Goal: Entertainment & Leisure: Consume media (video, audio)

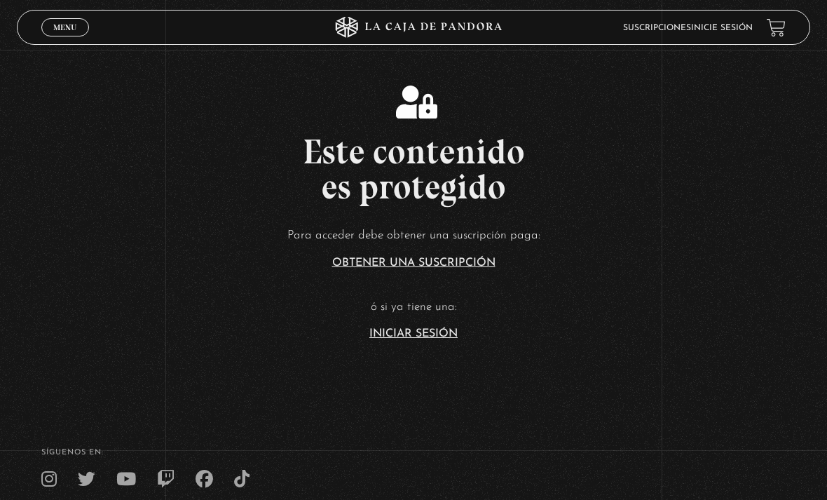
click at [412, 339] on link "Iniciar Sesión" at bounding box center [413, 333] width 88 height 11
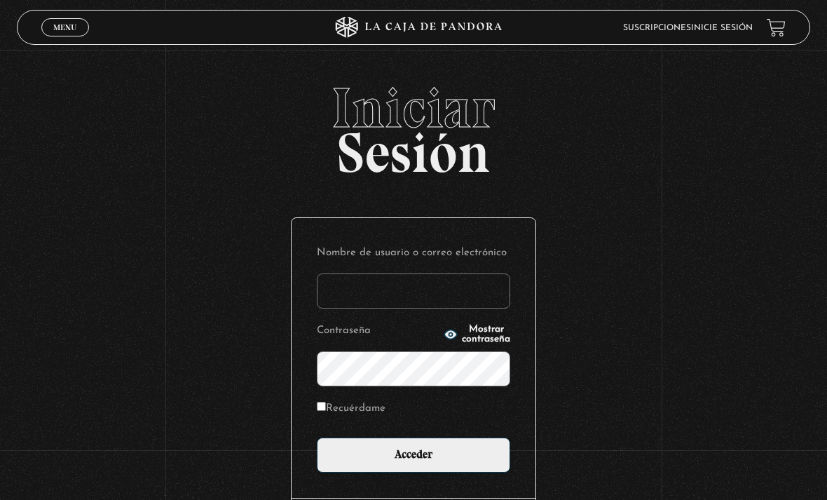
type input "arenasol8929@gmail.com"
click at [414, 462] on input "Acceder" at bounding box center [414, 454] width 194 height 35
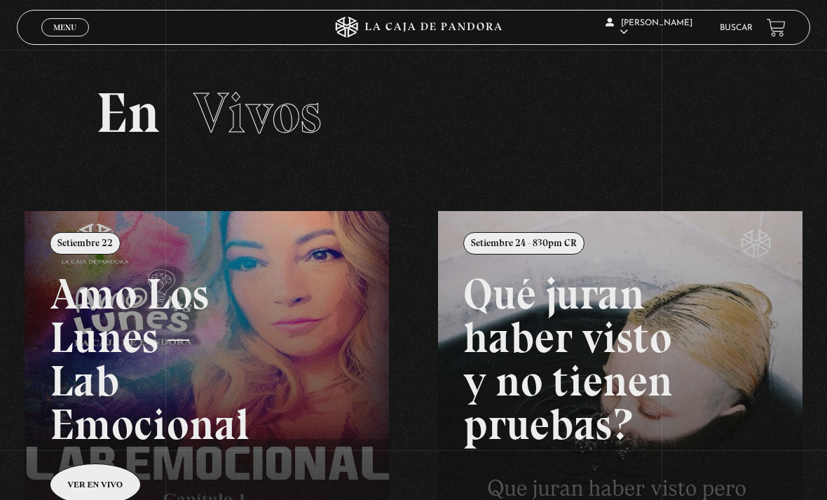
click at [67, 27] on span "Menu" at bounding box center [64, 27] width 23 height 8
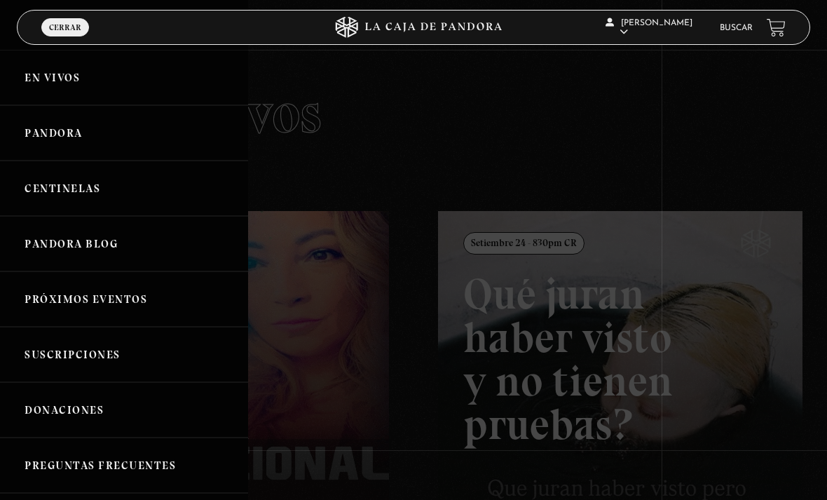
click at [115, 198] on link "Centinelas" at bounding box center [124, 188] width 248 height 55
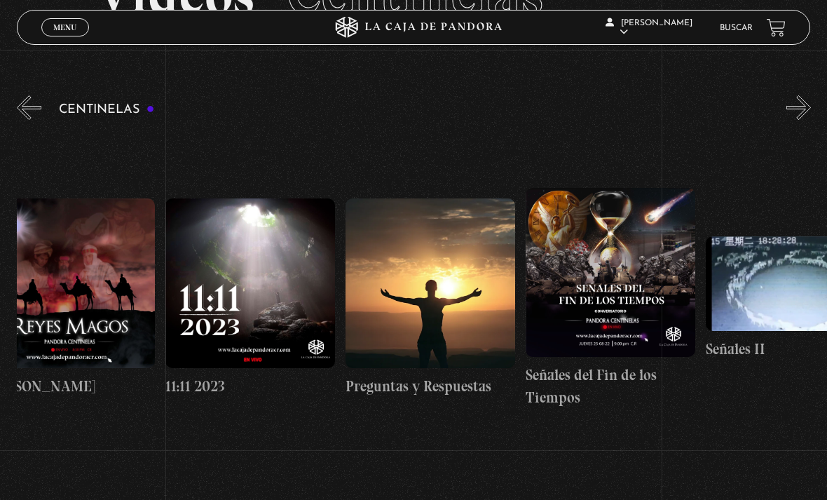
scroll to position [0, 8858]
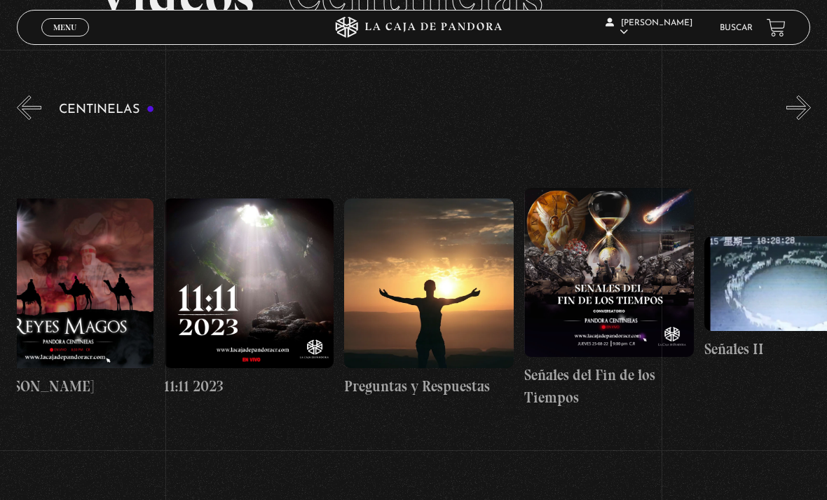
click at [273, 278] on figure at bounding box center [249, 283] width 170 height 170
